Goal: Information Seeking & Learning: Learn about a topic

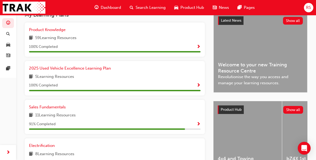
scroll to position [134, 0]
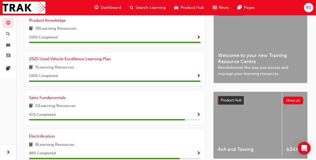
click at [72, 108] on span "11 Learning Resources" at bounding box center [55, 106] width 41 height 7
click at [38, 100] on span "Sales Fundamentals" at bounding box center [47, 98] width 37 height 5
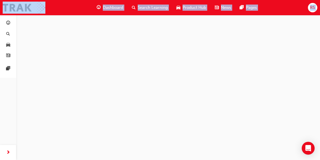
click at [38, 101] on div at bounding box center [160, 80] width 320 height 160
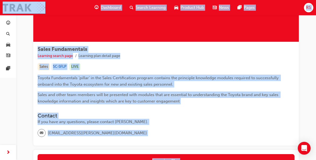
scroll to position [112, 0]
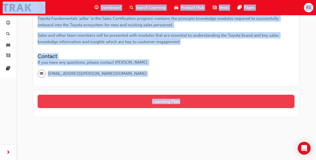
click at [139, 102] on button "Learning Plan" at bounding box center [166, 101] width 257 height 13
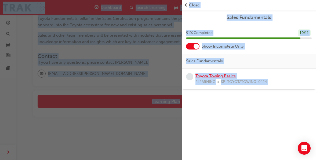
click at [215, 76] on link "Toyota Towing Basics" at bounding box center [215, 76] width 40 height 5
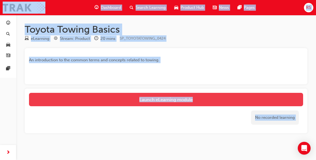
click at [169, 101] on link "Launch eLearning module" at bounding box center [166, 99] width 274 height 13
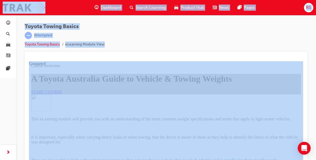
scroll to position [81, 0]
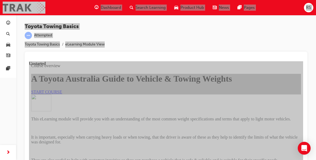
click at [62, 90] on span "START COURSE" at bounding box center [46, 92] width 31 height 5
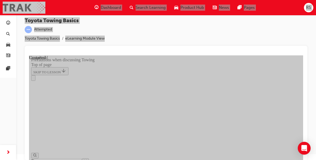
scroll to position [7, 0]
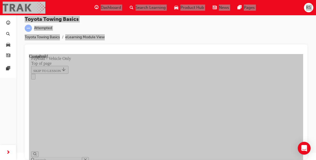
scroll to position [839, 0]
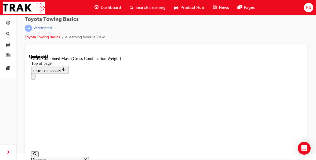
click at [308, 51] on div "Toyota Towing Basics | Attempted Toyota Towing Basics eLearning Module View" at bounding box center [166, 74] width 300 height 132
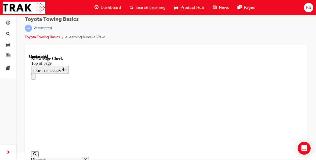
scroll to position [157, 0]
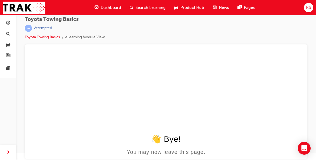
scroll to position [0, 0]
click at [10, 24] on span "guage-icon" at bounding box center [8, 23] width 4 height 5
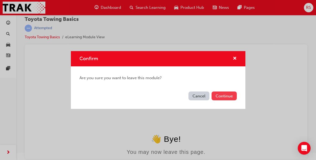
click at [222, 94] on button "Continue" at bounding box center [223, 96] width 25 height 9
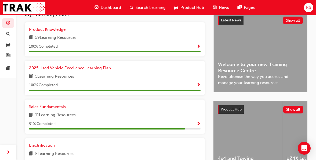
scroll to position [134, 0]
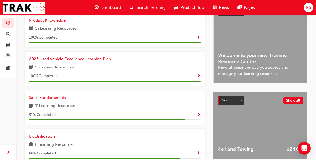
click at [62, 107] on span "11 Learning Resources" at bounding box center [55, 106] width 41 height 7
click at [107, 110] on div "11 Learning Resources" at bounding box center [114, 106] width 171 height 7
click at [43, 99] on span "Sales Fundamentals" at bounding box center [47, 98] width 37 height 5
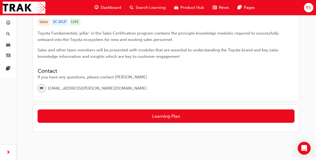
scroll to position [107, 0]
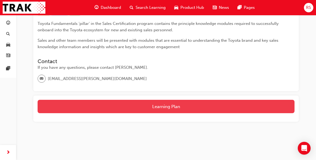
click at [167, 109] on button "Learning Plan" at bounding box center [166, 106] width 257 height 13
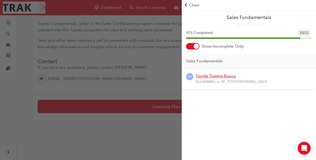
click at [203, 77] on link "Toyota Towing Basics" at bounding box center [215, 76] width 40 height 5
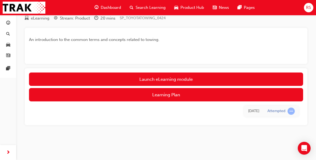
scroll to position [20, 0]
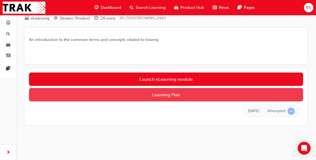
click at [173, 95] on button "Learning Plan" at bounding box center [166, 94] width 274 height 13
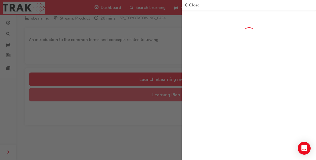
click at [173, 95] on div "button" at bounding box center [91, 80] width 182 height 160
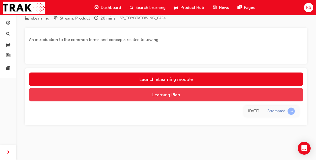
click at [173, 95] on button "Learning Plan" at bounding box center [166, 94] width 274 height 13
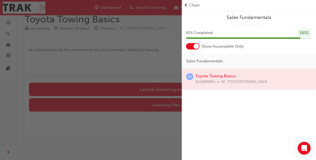
scroll to position [0, 0]
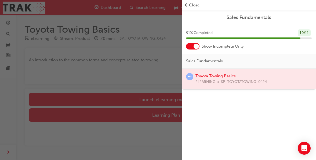
click at [190, 5] on span "Close" at bounding box center [194, 5] width 10 height 6
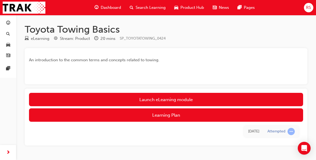
click at [251, 131] on div "[DATE]" at bounding box center [253, 132] width 11 height 6
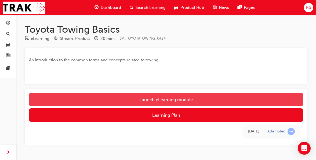
click at [177, 103] on link "Launch eLearning module" at bounding box center [166, 99] width 274 height 13
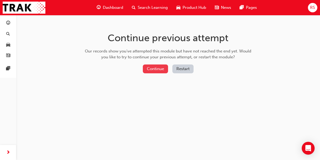
click at [157, 67] on button "Continue" at bounding box center [155, 69] width 25 height 9
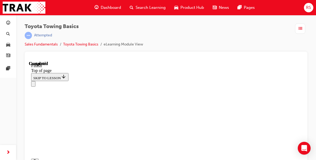
scroll to position [123, 0]
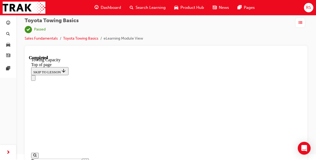
scroll to position [7, 0]
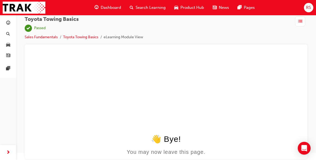
scroll to position [0, 0]
click at [90, 37] on link "Toyota Towing Basics" at bounding box center [80, 37] width 35 height 5
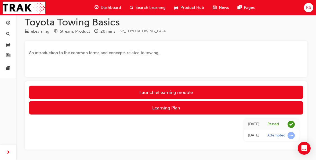
click at [42, 33] on div "eLearning" at bounding box center [40, 31] width 19 height 6
click at [40, 34] on div "eLearning" at bounding box center [40, 31] width 19 height 6
click at [36, 34] on div "eLearning" at bounding box center [40, 31] width 19 height 6
click at [8, 25] on span "guage-icon" at bounding box center [8, 23] width 4 height 5
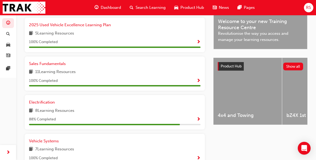
scroll to position [195, 0]
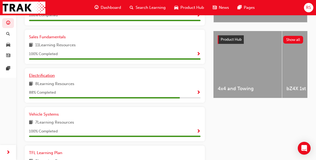
click at [42, 79] on link "Electrification" at bounding box center [43, 76] width 28 height 6
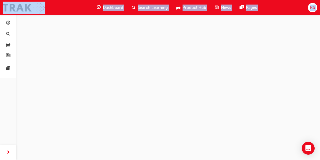
click at [42, 80] on div at bounding box center [160, 80] width 320 height 160
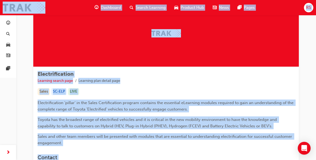
scroll to position [27, 0]
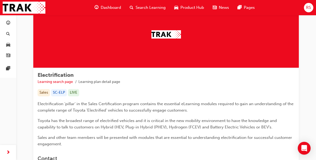
click at [46, 94] on div "Sales" at bounding box center [44, 92] width 12 height 7
click at [48, 94] on div "Sales" at bounding box center [44, 92] width 12 height 7
click at [46, 94] on div "Sales" at bounding box center [44, 92] width 12 height 7
click at [45, 93] on div "Sales" at bounding box center [44, 92] width 12 height 7
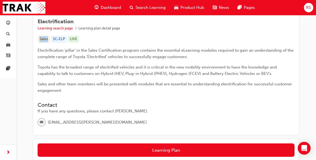
scroll to position [107, 0]
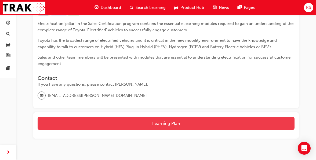
click at [153, 123] on button "Learning Plan" at bounding box center [166, 123] width 257 height 13
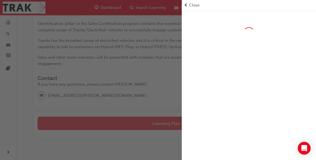
click at [153, 123] on div "button" at bounding box center [91, 80] width 182 height 160
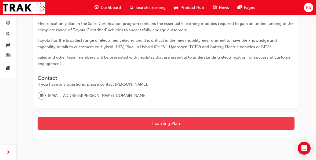
click at [158, 126] on button "Learning Plan" at bounding box center [166, 123] width 257 height 13
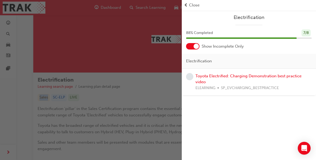
scroll to position [0, 0]
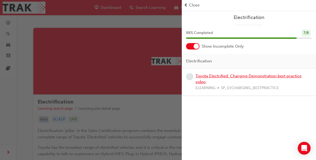
click at [210, 77] on link "Toyota Electrified: Charging Demonstration best practice video" at bounding box center [248, 79] width 106 height 11
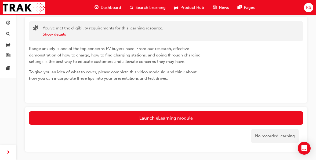
scroll to position [31, 0]
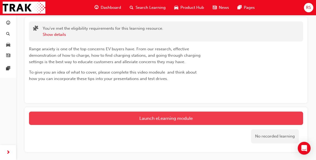
click at [164, 118] on link "Launch eLearning module" at bounding box center [166, 118] width 274 height 13
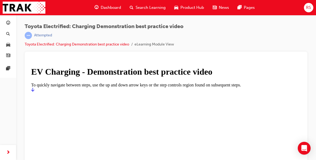
drag, startPoint x: 164, startPoint y: 118, endPoint x: 286, endPoint y: 56, distance: 137.0
click at [286, 56] on div at bounding box center [166, 109] width 283 height 115
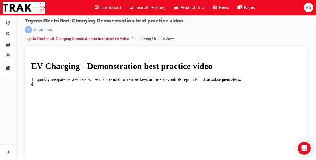
scroll to position [7, 0]
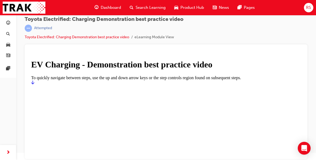
click at [34, 85] on icon "Start" at bounding box center [32, 83] width 3 height 4
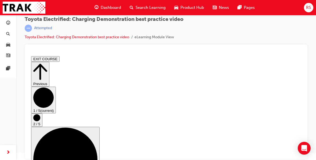
scroll to position [27, 0]
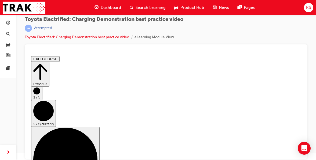
scroll to position [0, 0]
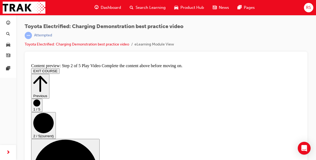
click at [47, 75] on icon "Step controls" at bounding box center [40, 84] width 14 height 19
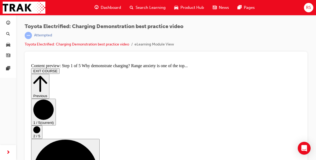
click at [47, 75] on icon "Step controls" at bounding box center [40, 84] width 14 height 19
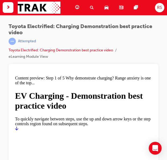
click at [111, 69] on div at bounding box center [83, 70] width 141 height 5
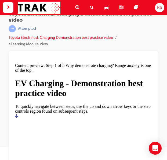
scroll to position [20, 0]
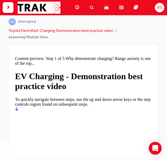
click at [18, 111] on icon "Start" at bounding box center [16, 109] width 3 height 4
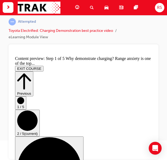
scroll to position [0, 0]
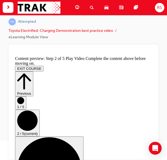
scroll to position [17, 0]
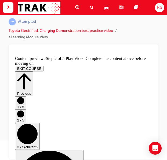
scroll to position [134, 0]
checkbox input "true"
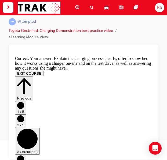
scroll to position [248, 0]
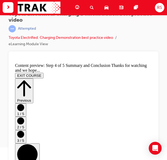
scroll to position [20, 0]
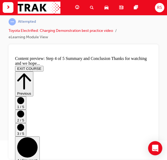
click at [154, 148] on icon "Open Intercom Messenger" at bounding box center [155, 148] width 6 height 7
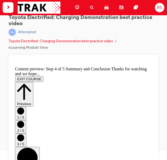
scroll to position [0, 0]
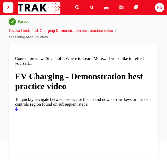
click at [18, 111] on icon "Start" at bounding box center [16, 109] width 3 height 4
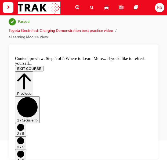
scroll to position [94, 0]
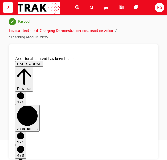
scroll to position [0, 0]
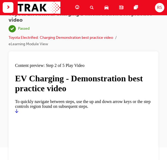
scroll to position [20, 0]
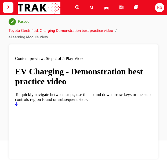
drag, startPoint x: 25, startPoint y: 83, endPoint x: 24, endPoint y: 86, distance: 3.3
drag, startPoint x: 24, startPoint y: 86, endPoint x: 148, endPoint y: 103, distance: 124.3
click at [148, 107] on div at bounding box center [83, 107] width 137 height 0
click at [18, 107] on icon "Start" at bounding box center [16, 104] width 3 height 4
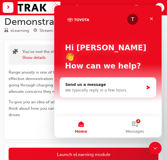
scroll to position [31, 0]
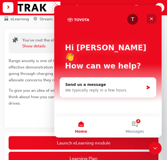
click at [151, 19] on icon "Close" at bounding box center [151, 19] width 4 height 4
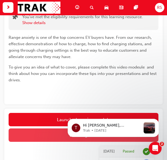
scroll to position [106, 0]
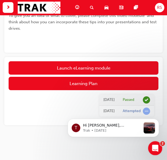
click at [153, 145] on icon "Open Intercom Messenger" at bounding box center [154, 148] width 9 height 9
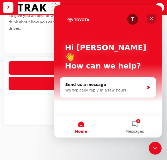
drag, startPoint x: 151, startPoint y: 20, endPoint x: 205, endPoint y: 25, distance: 54.5
click at [151, 20] on icon "Close" at bounding box center [151, 18] width 3 height 3
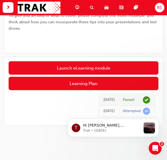
scroll to position [0, 0]
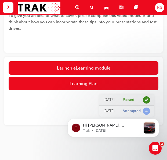
click at [8, 7] on span "next-icon" at bounding box center [8, 7] width 4 height 7
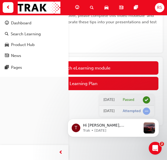
click at [8, 7] on span "prev-icon" at bounding box center [8, 7] width 4 height 7
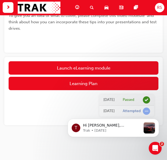
click at [10, 8] on span "next-icon" at bounding box center [8, 7] width 4 height 7
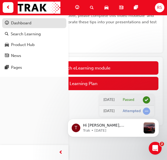
click at [17, 24] on div "Dashboard" at bounding box center [21, 23] width 20 height 6
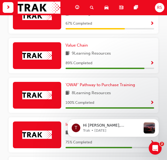
scroll to position [348, 0]
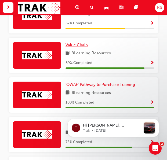
click at [73, 48] on link "Value Chain" at bounding box center [77, 45] width 24 height 6
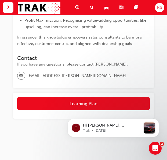
scroll to position [217, 0]
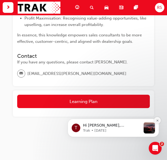
click at [157, 121] on icon "Dismiss notification" at bounding box center [157, 120] width 3 height 3
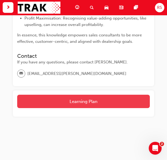
click at [93, 100] on button "Learning Plan" at bounding box center [83, 101] width 133 height 13
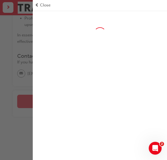
click at [93, 100] on div at bounding box center [100, 148] width 134 height 277
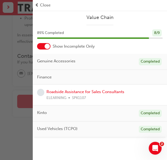
click at [93, 100] on div "ELEARNING SPK1107" at bounding box center [85, 98] width 78 height 6
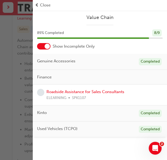
scroll to position [83, 0]
click at [103, 22] on div "Value Chain" at bounding box center [100, 19] width 134 height 11
click at [104, 17] on span "Value Chain" at bounding box center [100, 17] width 126 height 6
click at [90, 49] on span "Show Incomplete Only" at bounding box center [74, 46] width 42 height 6
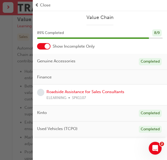
click at [125, 39] on div at bounding box center [93, 38] width 112 height 1
click at [153, 34] on div "8 / 9" at bounding box center [156, 33] width 9 height 7
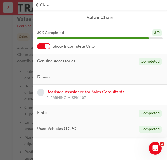
click at [142, 63] on div "Completed" at bounding box center [150, 61] width 23 height 7
click at [109, 16] on span "Value Chain" at bounding box center [100, 17] width 126 height 6
click at [101, 18] on span "Value Chain" at bounding box center [100, 17] width 126 height 6
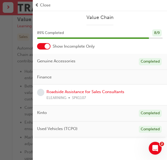
click at [101, 18] on span "Value Chain" at bounding box center [100, 17] width 126 height 6
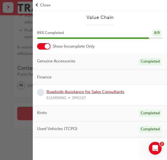
scroll to position [217, 0]
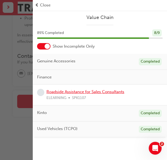
click at [100, 93] on link "Roadside Assistance for Sales Consultants" at bounding box center [85, 92] width 78 height 5
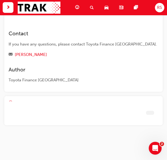
click at [100, 93] on div "This module provides an overview to the Roadside Assistance for sales consultan…" at bounding box center [83, 18] width 158 height 214
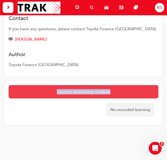
click at [103, 90] on link "Launch eLearning module" at bounding box center [84, 91] width 150 height 13
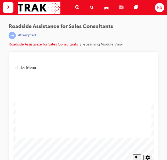
scroll to position [7, 0]
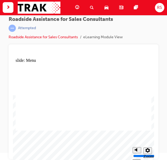
click at [137, 30] on div "Roadside Assistance for Sales Consultants | Attempted Roadside Assistance for S…" at bounding box center [84, 30] width 150 height 28
click at [137, 29] on div "Roadside Assistance for Sales Consultants | Attempted Roadside Assistance for S…" at bounding box center [84, 30] width 150 height 28
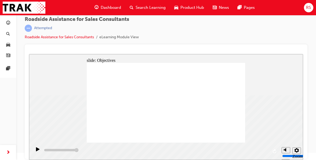
type input "34400"
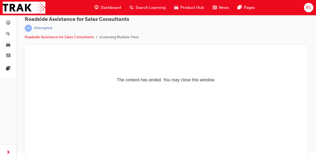
click at [162, 80] on p "The content has ended. You may close this window." at bounding box center [166, 71] width 270 height 24
click at [133, 87] on html "The content has ended. You may close this window." at bounding box center [166, 70] width 274 height 33
click at [7, 154] on span "next-icon" at bounding box center [8, 153] width 4 height 7
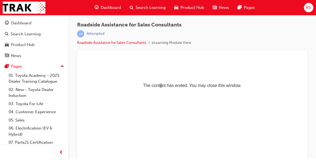
scroll to position [0, 0]
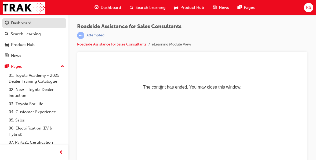
click at [23, 24] on div "Dashboard" at bounding box center [21, 23] width 20 height 6
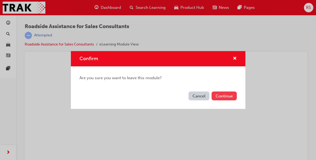
click at [225, 96] on button "Continue" at bounding box center [223, 96] width 25 height 9
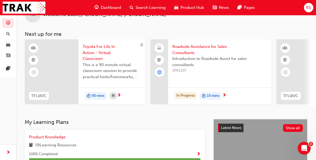
scroll to position [27, 0]
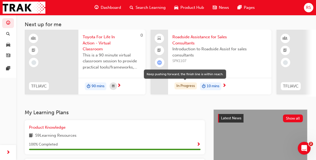
click at [186, 86] on div "In Progress" at bounding box center [185, 86] width 22 height 7
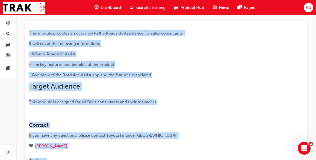
click at [186, 86] on h2 "Target Audience" at bounding box center [116, 86] width 174 height 9
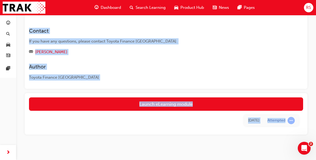
scroll to position [131, 0]
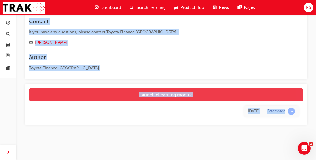
click at [166, 96] on link "Launch eLearning module" at bounding box center [166, 94] width 274 height 13
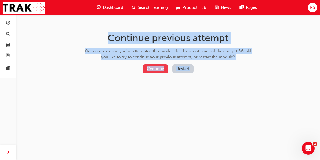
click at [155, 69] on button "Continue" at bounding box center [155, 69] width 25 height 9
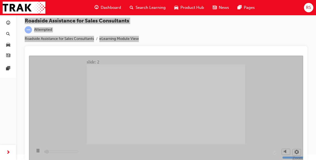
scroll to position [7, 0]
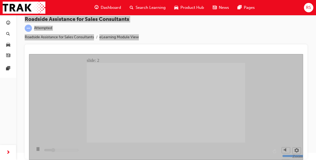
drag, startPoint x: 269, startPoint y: 100, endPoint x: 296, endPoint y: 97, distance: 27.6
click at [296, 97] on div "slide: 2 Next page Page 1 of 1 Previous page Open Menu Help Save and Exit Toyot…" at bounding box center [166, 107] width 274 height 106
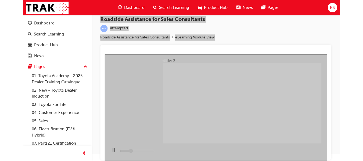
scroll to position [0, 0]
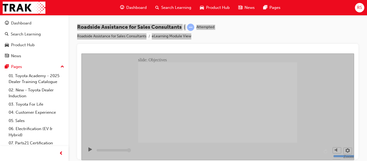
type input "23000"
checkbox input "true"
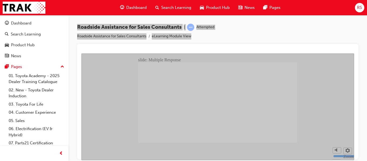
checkbox input "true"
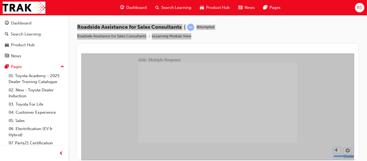
checkbox input "true"
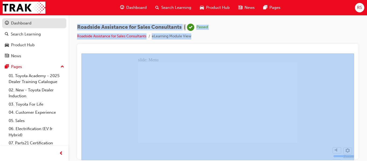
click at [8, 25] on span "guage-icon" at bounding box center [7, 23] width 4 height 5
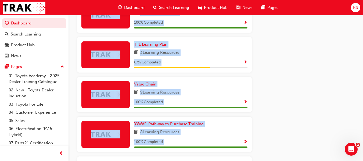
scroll to position [322, 0]
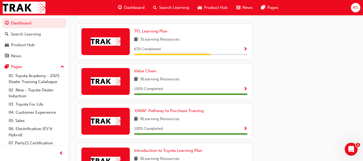
click at [199, 87] on div "Value Chain 9 Learning Resources 100 % Completed" at bounding box center [190, 81] width 113 height 27
click at [145, 73] on span "Value Chain" at bounding box center [145, 70] width 22 height 5
